Goal: Use online tool/utility: Utilize a website feature to perform a specific function

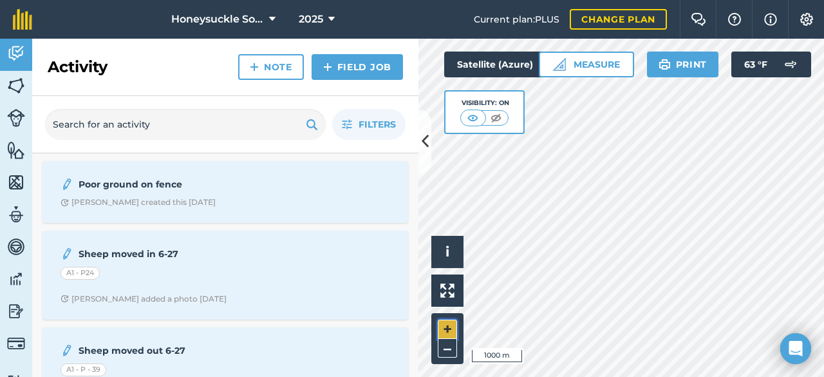
click at [447, 330] on button "+" at bounding box center [447, 328] width 19 height 19
click at [450, 347] on button "–" at bounding box center [447, 348] width 19 height 19
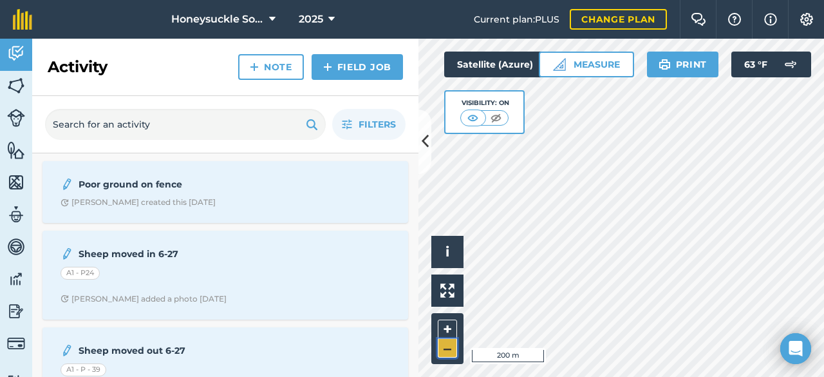
click at [450, 347] on button "–" at bounding box center [447, 348] width 19 height 19
click at [451, 324] on button "+" at bounding box center [447, 328] width 19 height 19
click at [450, 326] on button "+" at bounding box center [447, 328] width 19 height 19
click at [596, 61] on button "Measure" at bounding box center [586, 65] width 95 height 26
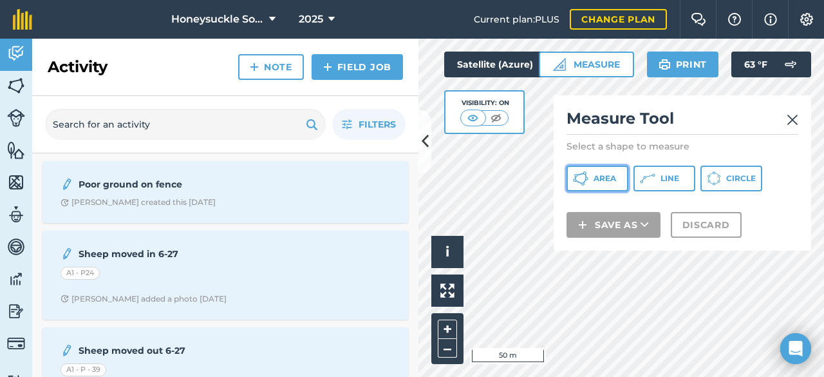
click at [614, 180] on span "Area" at bounding box center [605, 178] width 23 height 10
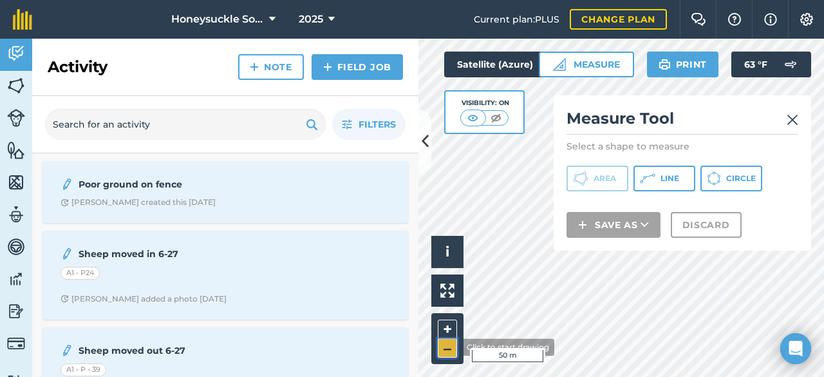
click at [452, 347] on button "–" at bounding box center [447, 348] width 19 height 19
click at [426, 142] on icon at bounding box center [425, 141] width 7 height 23
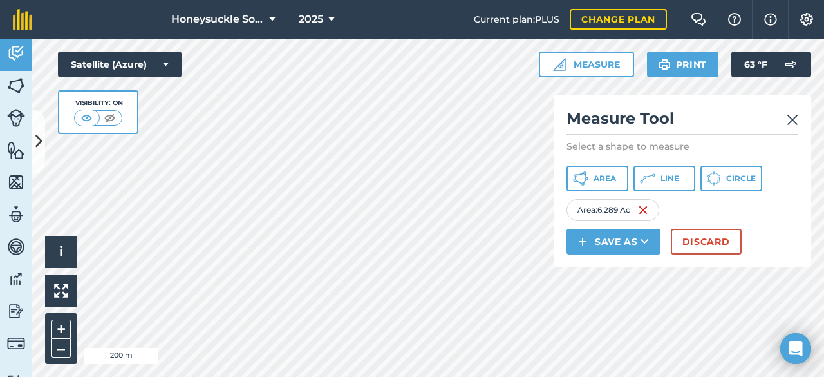
click at [795, 119] on img at bounding box center [793, 119] width 12 height 15
